Goal: Task Accomplishment & Management: Manage account settings

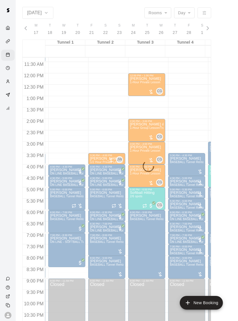
scroll to position [0, 36]
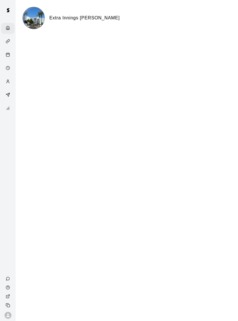
click at [10, 59] on div "Calendar" at bounding box center [7, 55] width 13 height 11
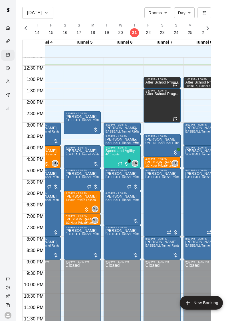
scroll to position [276, 151]
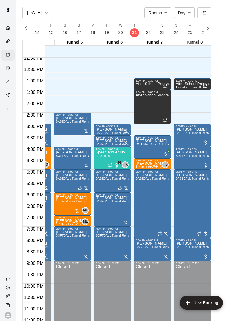
click at [117, 152] on p "Speed and Agility" at bounding box center [110, 152] width 29 height 0
click at [104, 170] on img "edit" at bounding box center [101, 172] width 7 height 7
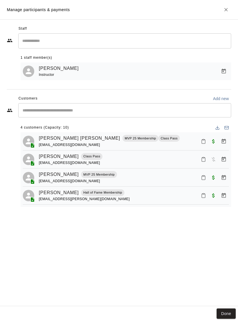
click at [226, 11] on icon "Close" at bounding box center [226, 10] width 6 height 6
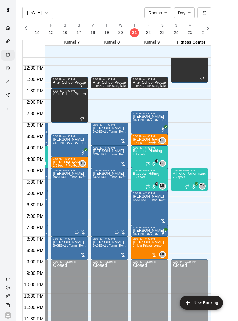
click at [177, 193] on img "edit" at bounding box center [178, 191] width 7 height 7
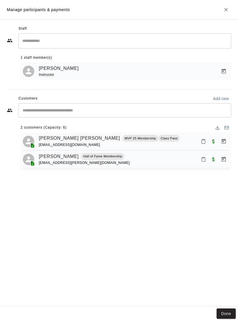
click at [222, 14] on h2 "Manage participants & payments" at bounding box center [119, 9] width 238 height 19
click at [226, 10] on icon "Close" at bounding box center [225, 9] width 3 height 3
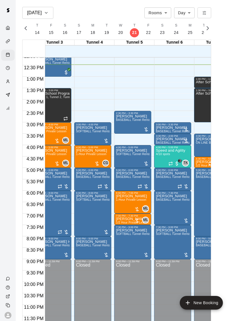
scroll to position [0, 87]
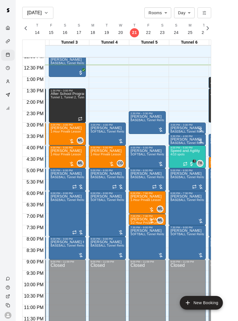
click at [182, 153] on span "4/10 spots" at bounding box center [177, 154] width 14 height 3
click at [209, 27] on div at bounding box center [119, 160] width 238 height 321
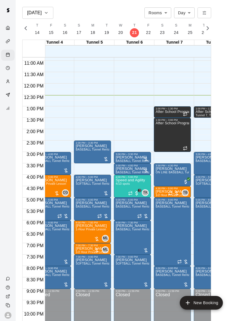
scroll to position [0, 133]
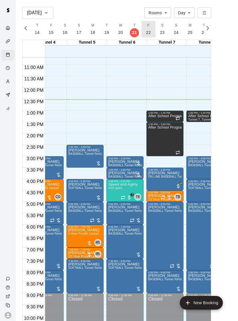
click at [147, 28] on button "F 22" at bounding box center [148, 29] width 14 height 16
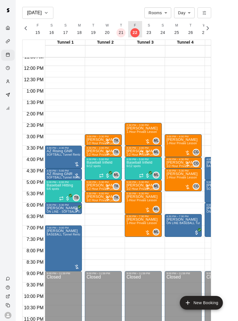
scroll to position [266, 0]
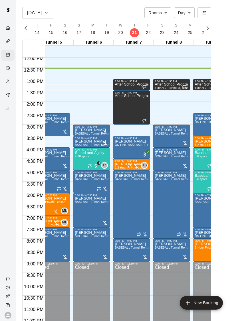
scroll to position [269, 189]
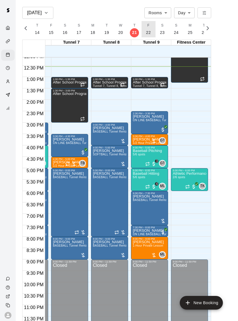
click at [147, 32] on p "22" at bounding box center [148, 33] width 5 height 6
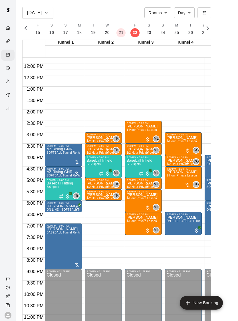
click at [95, 214] on icon "delete" at bounding box center [92, 214] width 7 height 7
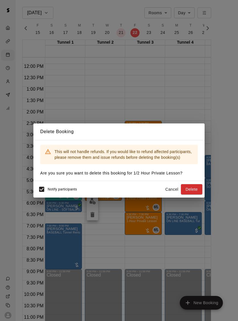
click at [194, 188] on button "Delete" at bounding box center [191, 189] width 21 height 11
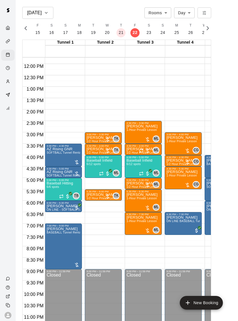
click at [95, 197] on span "1/2 Hour Private Lesson" at bounding box center [102, 198] width 33 height 3
click at [93, 230] on icon "delete" at bounding box center [92, 229] width 4 height 5
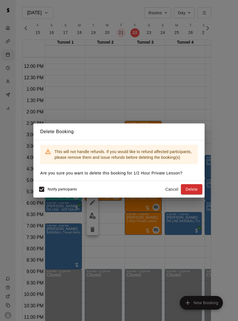
click at [190, 189] on button "Delete" at bounding box center [191, 189] width 21 height 11
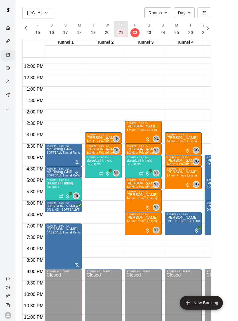
click at [121, 32] on p "21" at bounding box center [121, 33] width 5 height 6
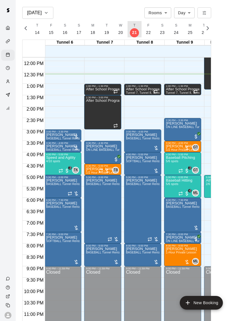
scroll to position [270, 196]
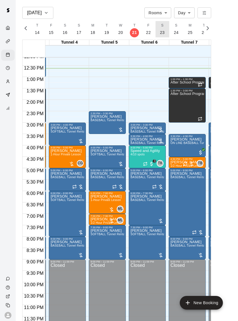
click at [161, 27] on span "S" at bounding box center [162, 26] width 2 height 6
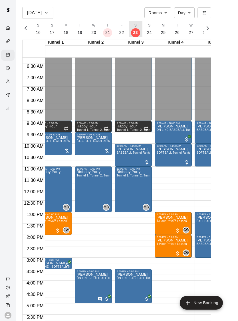
scroll to position [143, 9]
